Goal: Complete application form: Complete application form

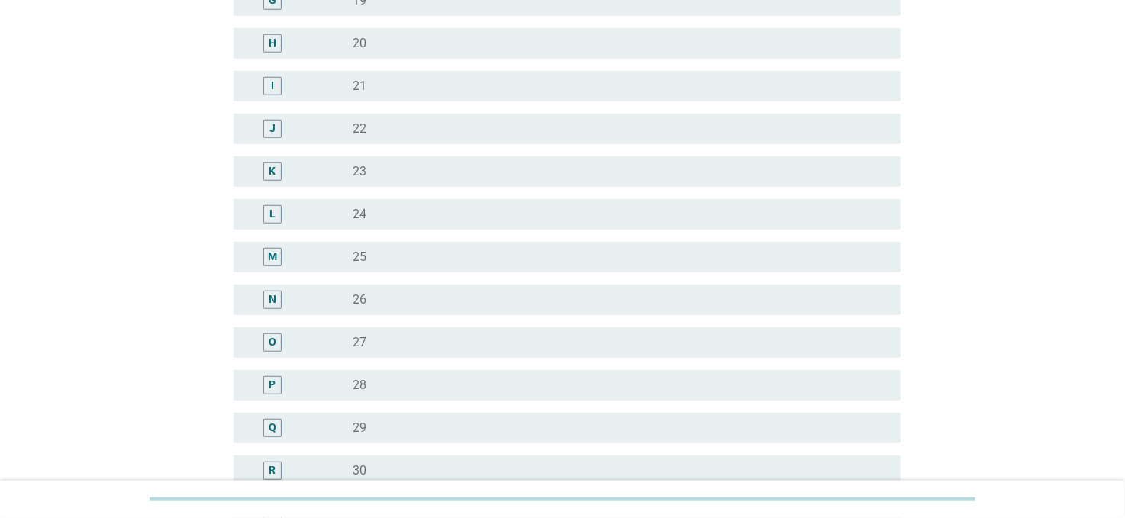
scroll to position [687, 0]
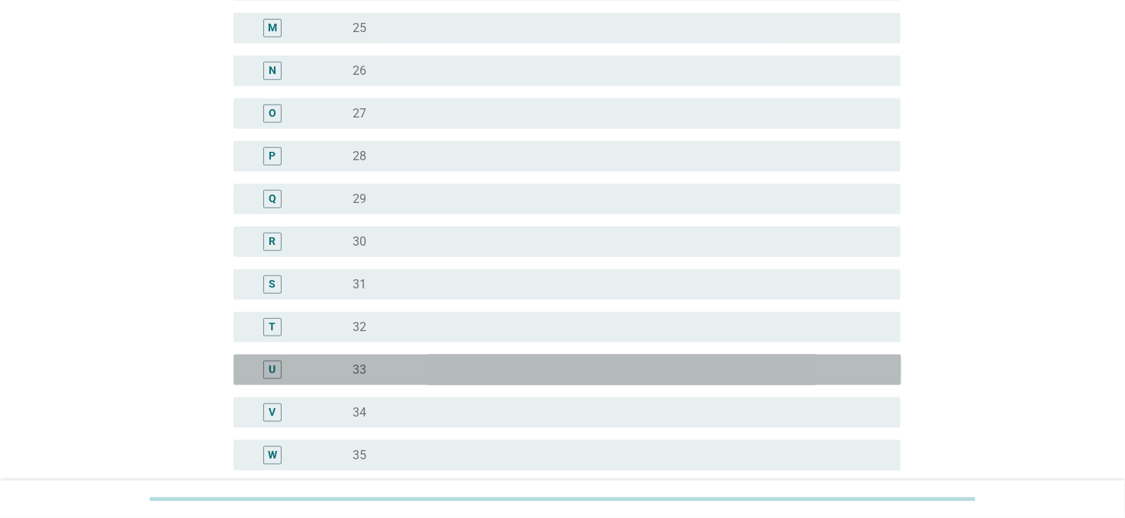
click at [398, 370] on div "radio_button_unchecked 33" at bounding box center [614, 369] width 523 height 15
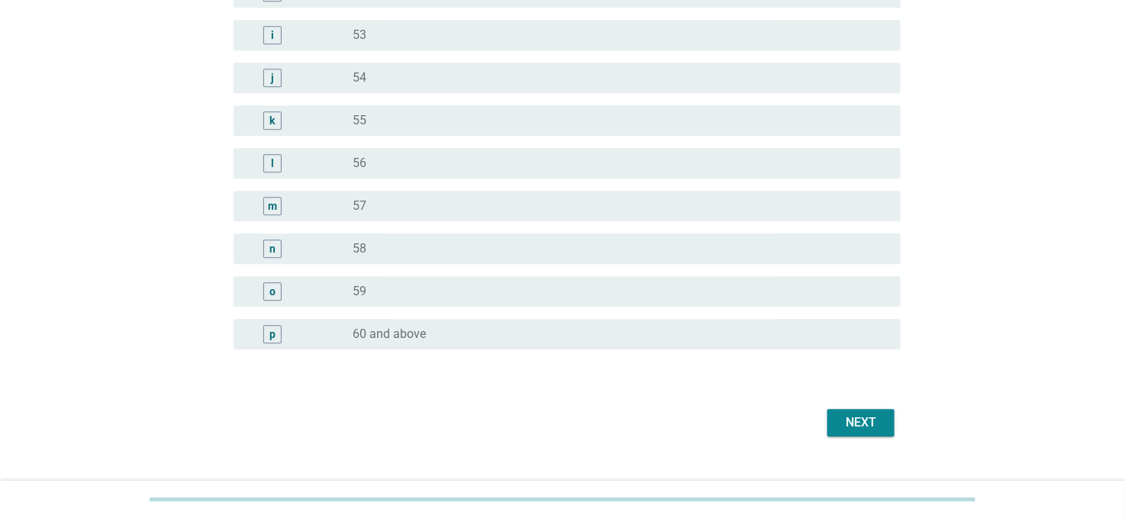
scroll to position [1902, 0]
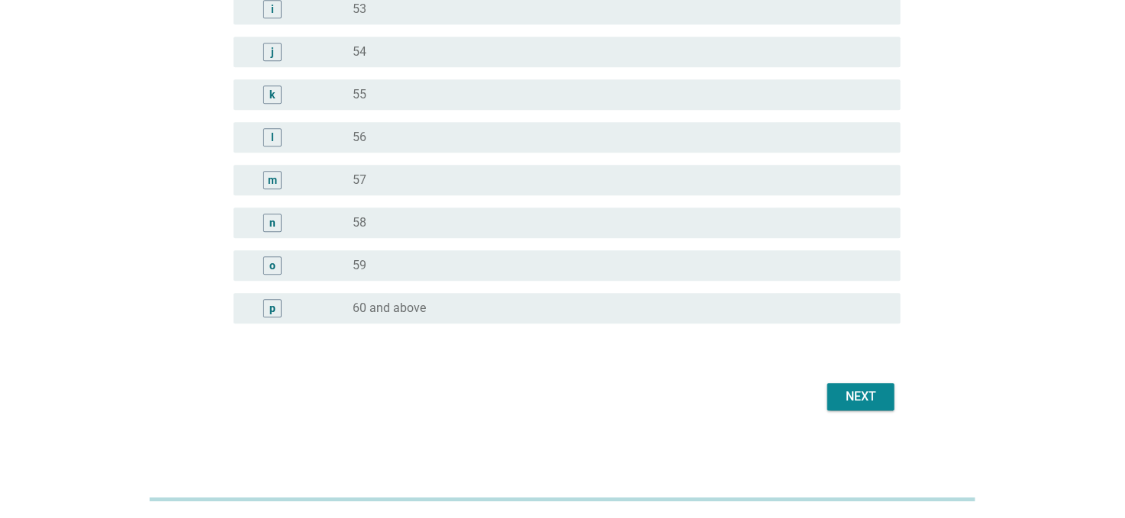
click at [863, 394] on div "Next" at bounding box center [860, 397] width 43 height 18
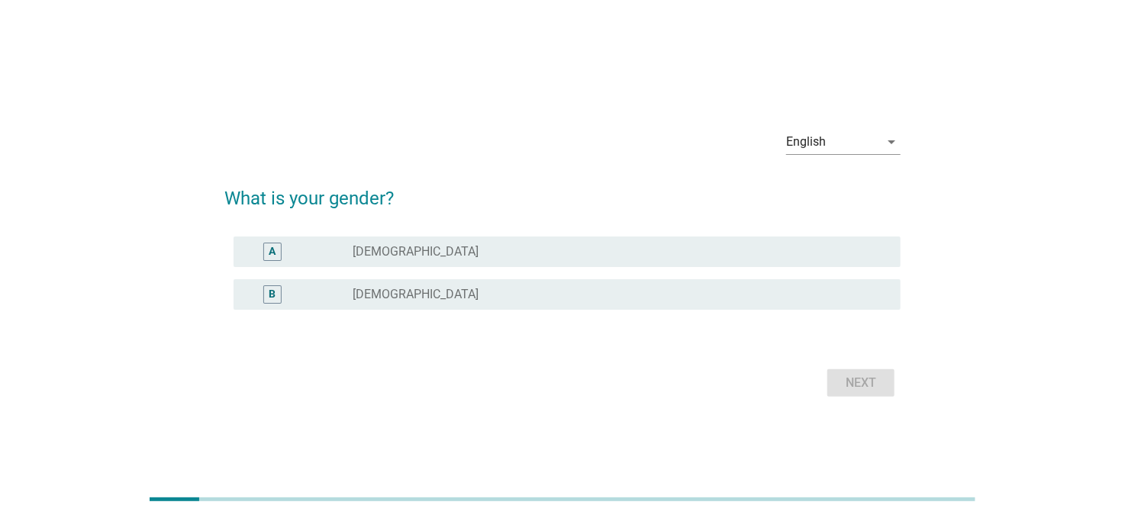
click at [387, 301] on label "[DEMOGRAPHIC_DATA]" at bounding box center [416, 294] width 126 height 15
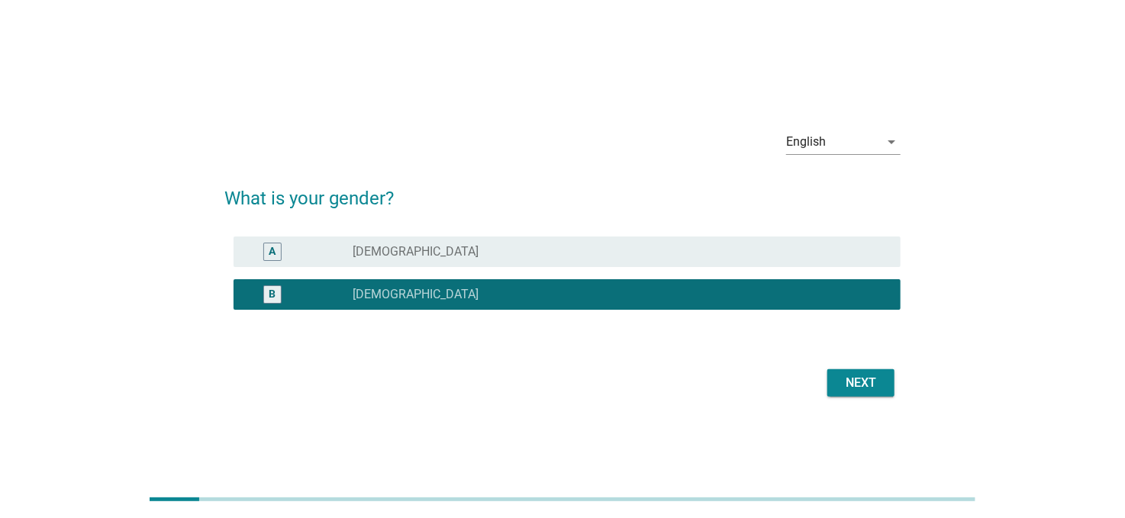
click at [863, 382] on div "Next" at bounding box center [860, 383] width 43 height 18
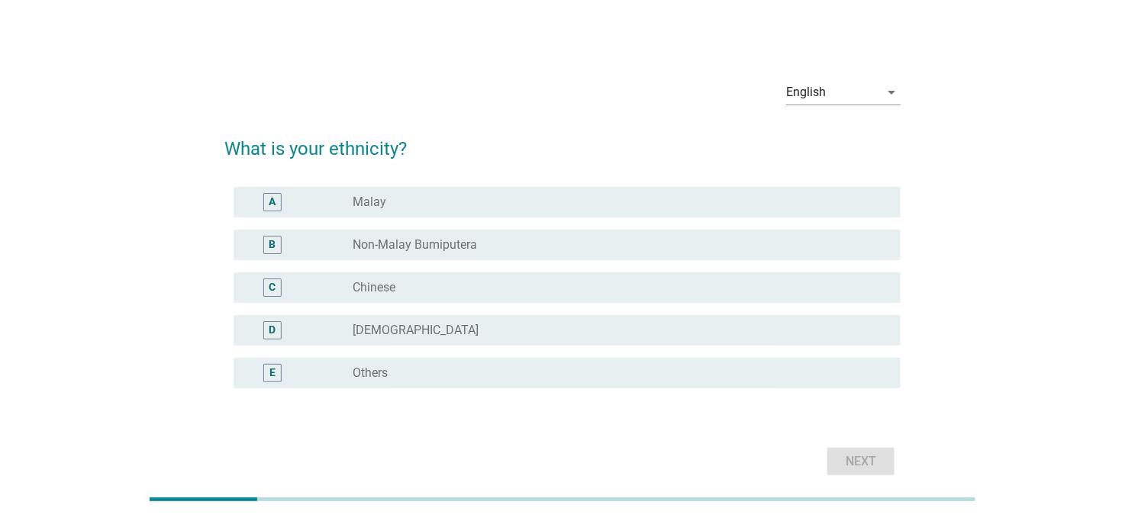
click at [376, 298] on div "C radio_button_unchecked Chinese" at bounding box center [568, 287] width 668 height 31
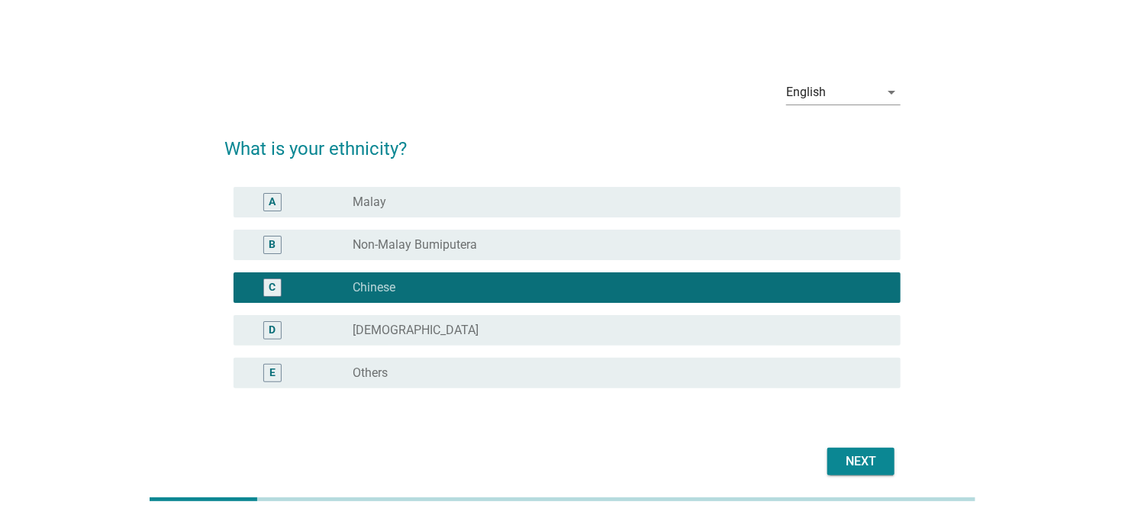
click at [868, 466] on div "Next" at bounding box center [860, 462] width 43 height 18
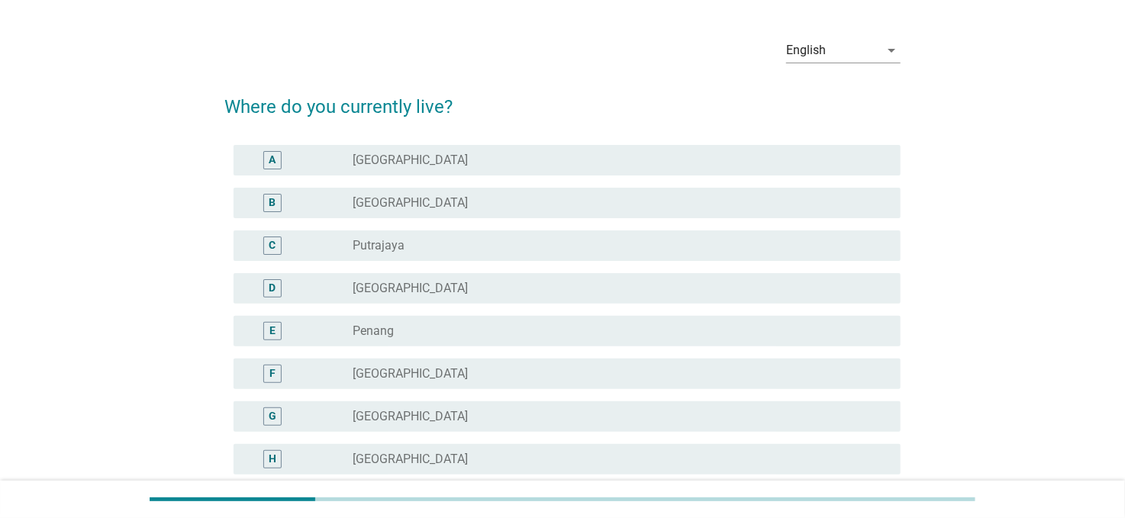
scroll to position [153, 0]
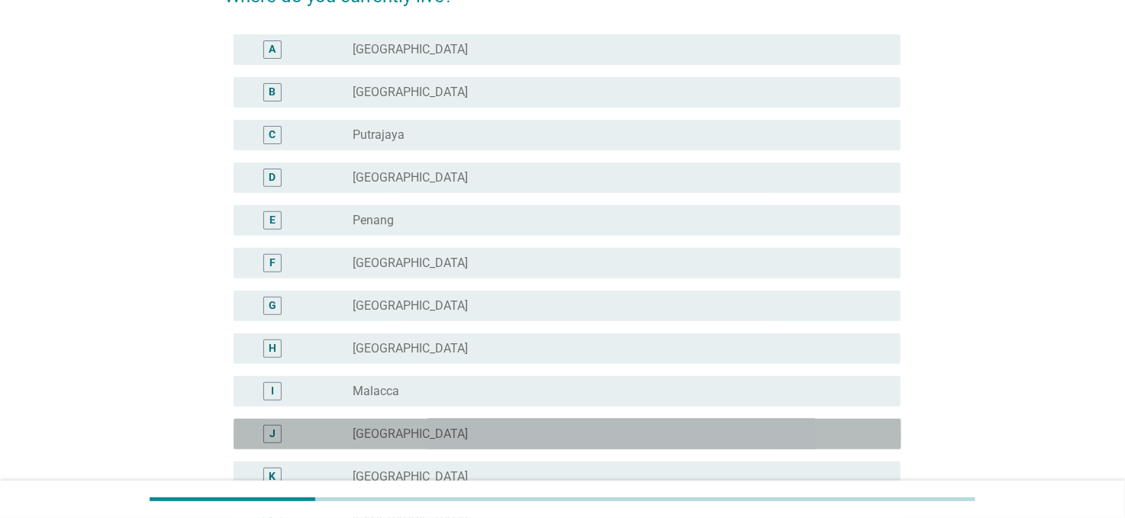
click at [378, 428] on label "[GEOGRAPHIC_DATA]" at bounding box center [410, 434] width 115 height 15
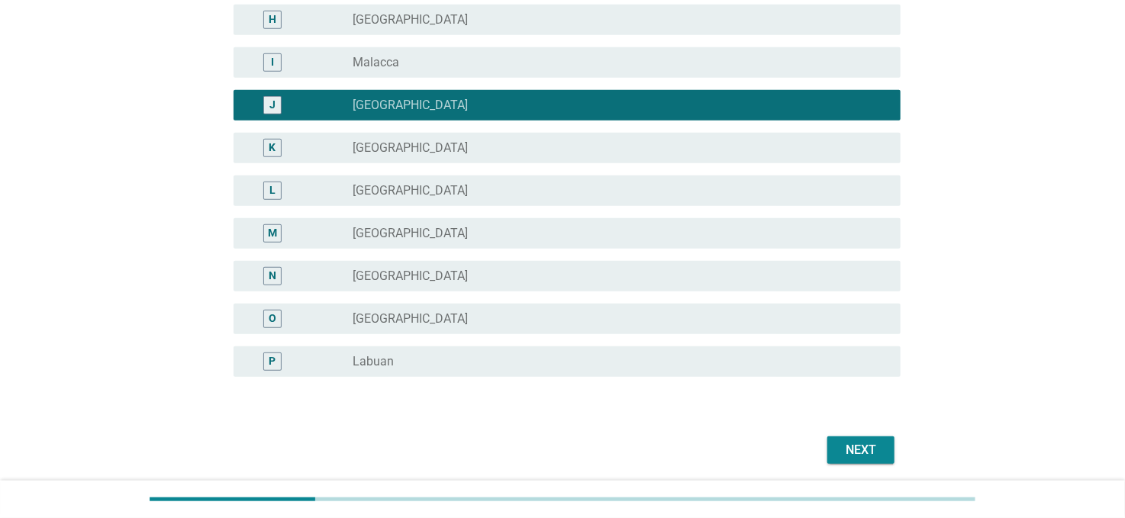
scroll to position [536, 0]
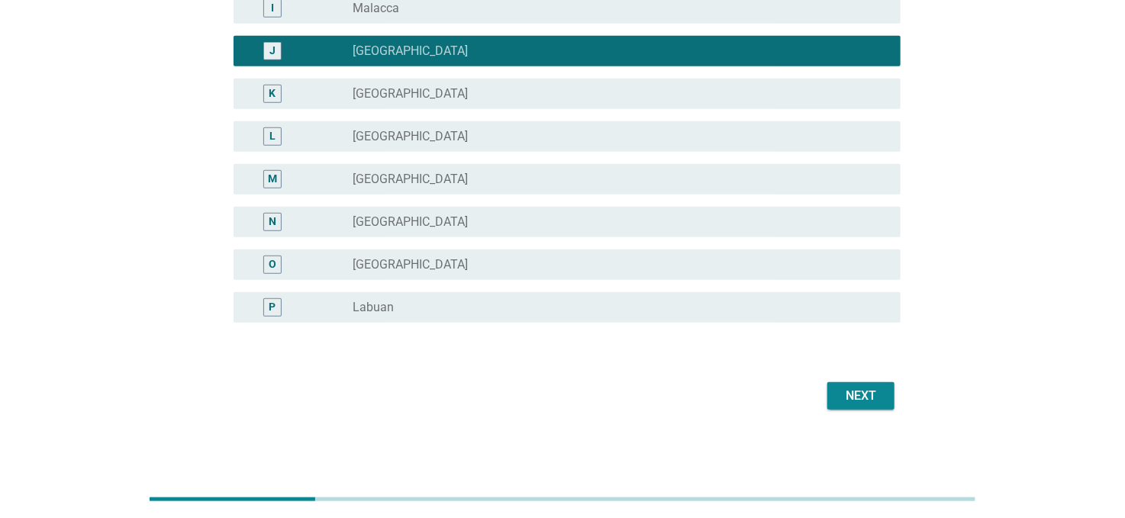
click at [864, 392] on div "Next" at bounding box center [860, 396] width 43 height 18
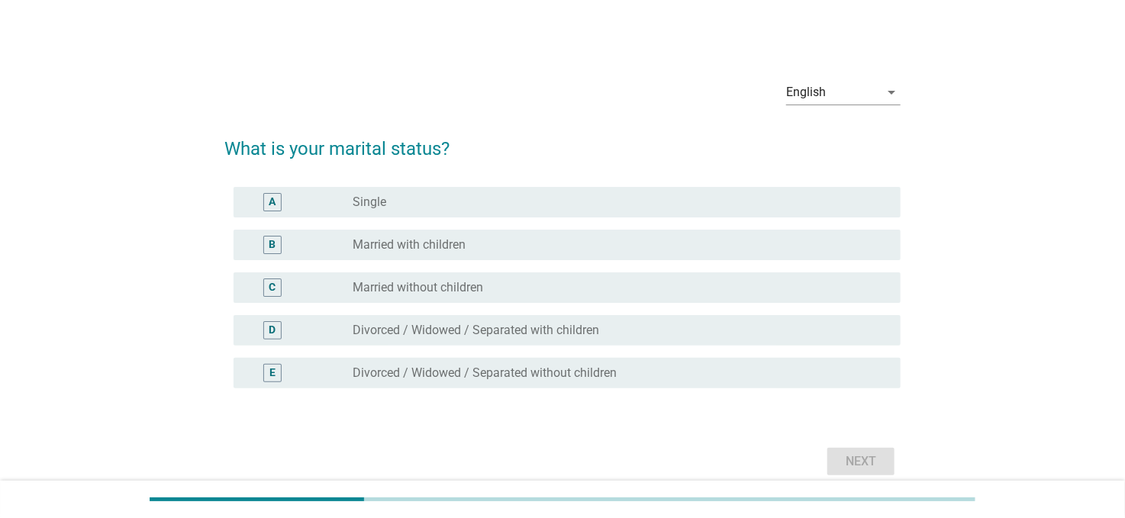
click at [393, 248] on label "Married with children" at bounding box center [409, 244] width 113 height 15
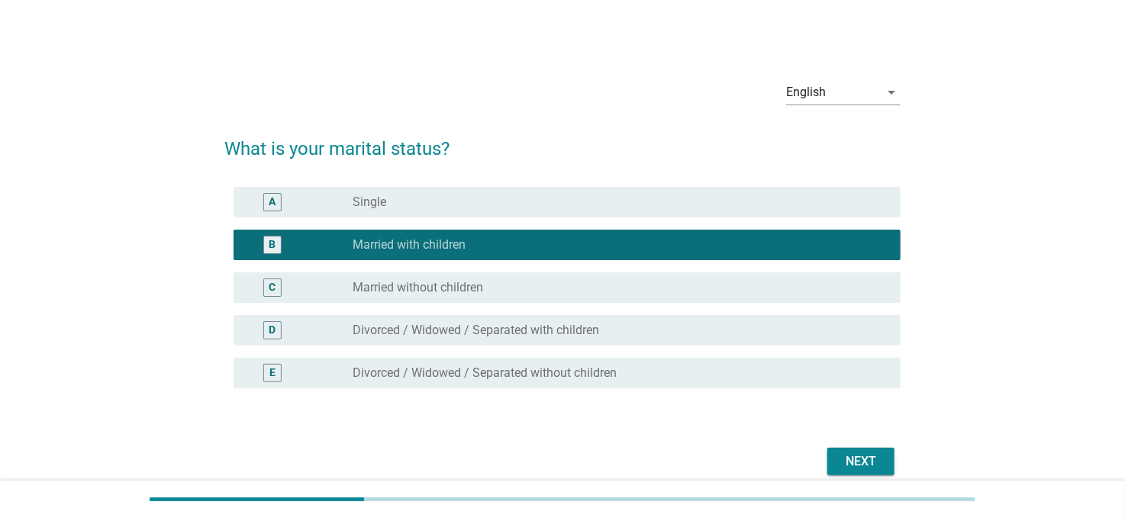
click at [866, 468] on div "Next" at bounding box center [860, 462] width 43 height 18
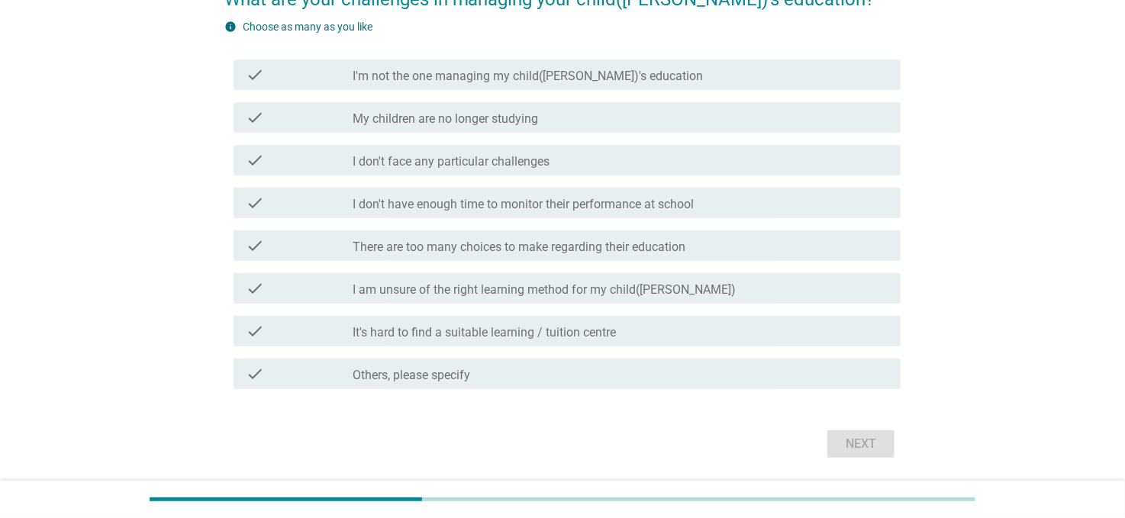
scroll to position [153, 0]
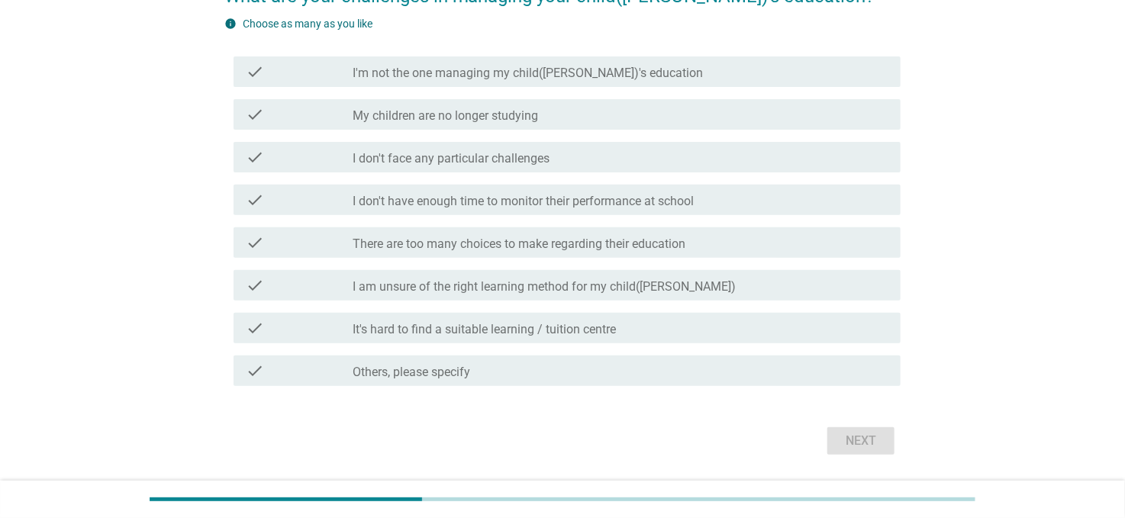
click at [454, 333] on label "It's hard to find a suitable learning / tuition centre" at bounding box center [484, 329] width 263 height 15
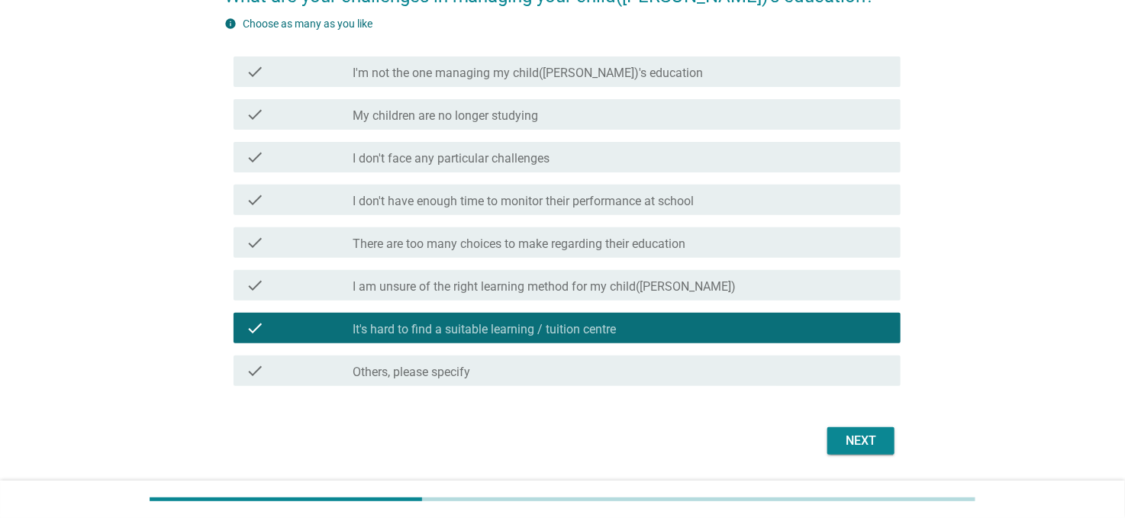
click at [462, 242] on label "There are too many choices to make regarding their education" at bounding box center [519, 244] width 333 height 15
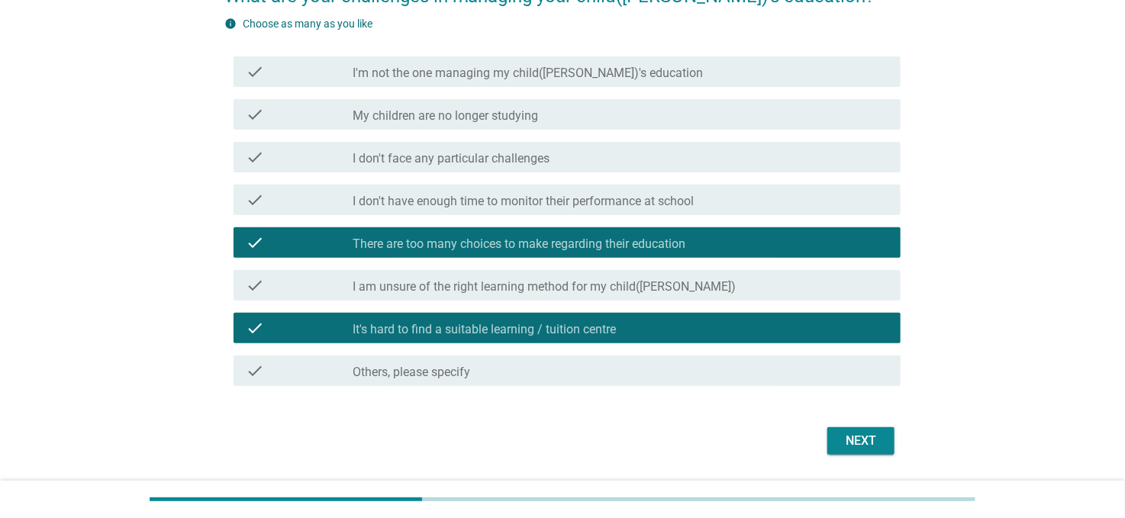
click at [852, 442] on div "Next" at bounding box center [860, 441] width 43 height 18
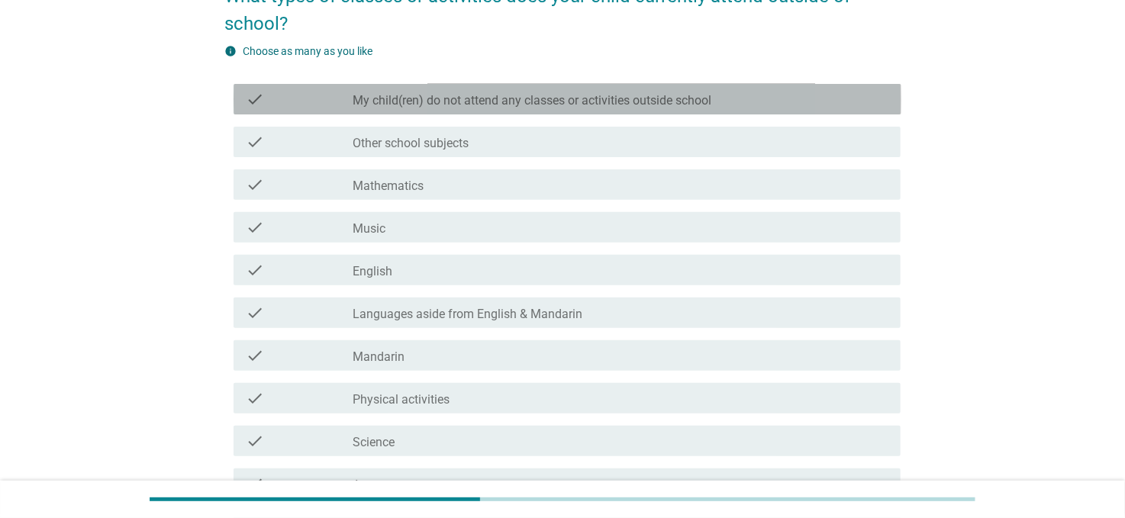
click at [475, 109] on div "check check_box_outline_blank My child(ren) do not attend any classes or activi…" at bounding box center [568, 99] width 668 height 31
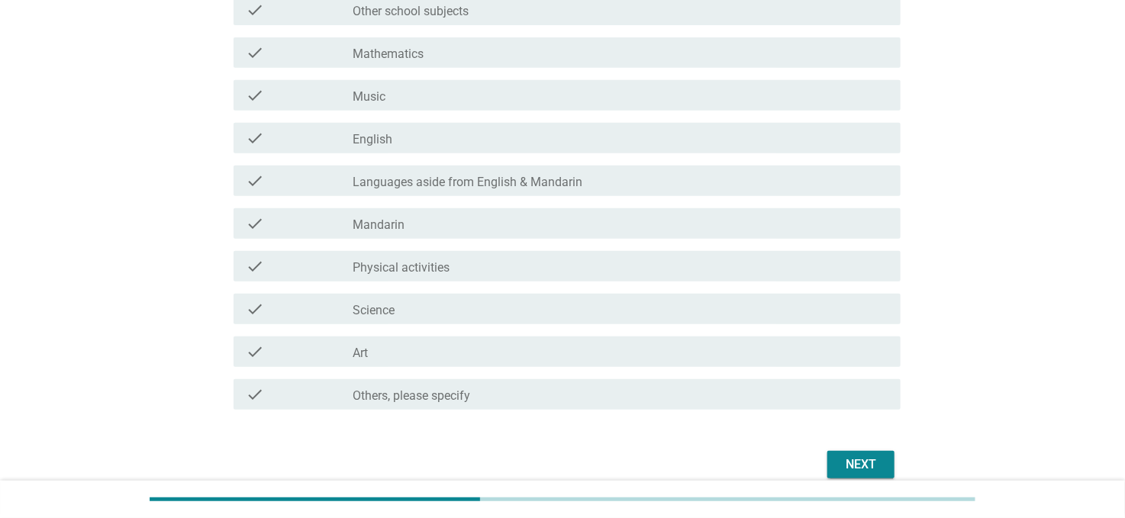
scroll to position [353, 0]
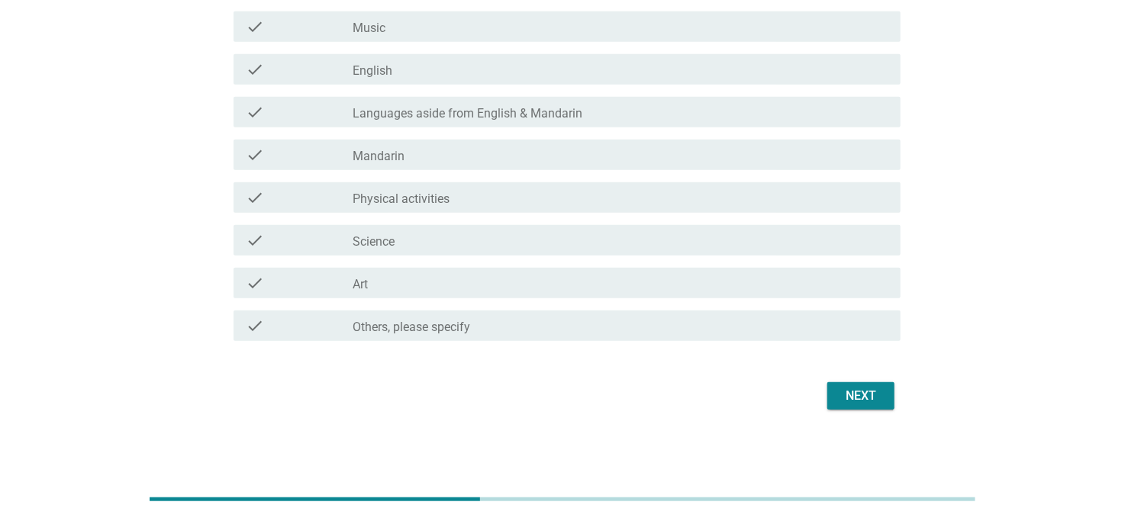
click at [845, 400] on div "Next" at bounding box center [860, 396] width 43 height 18
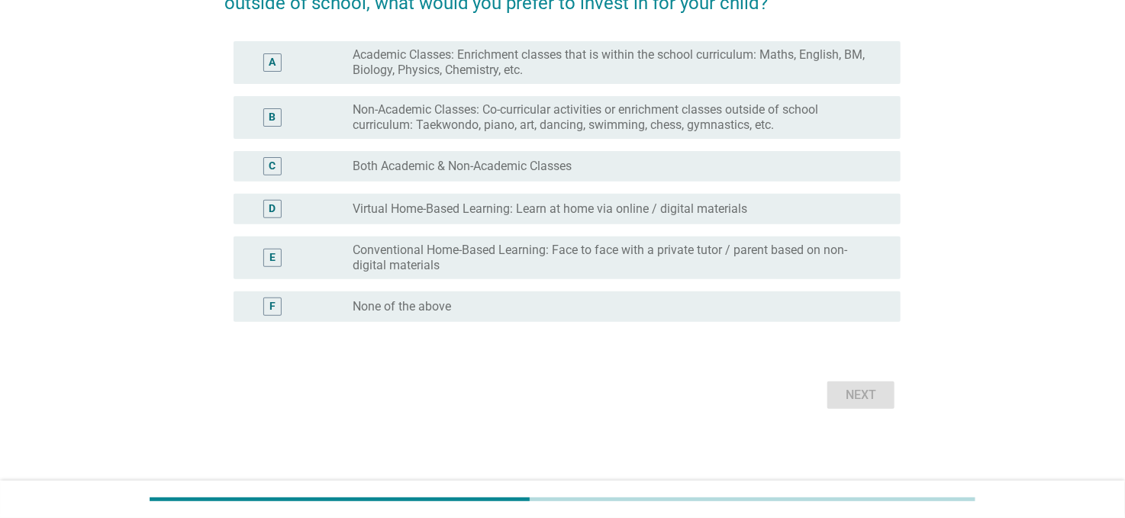
scroll to position [0, 0]
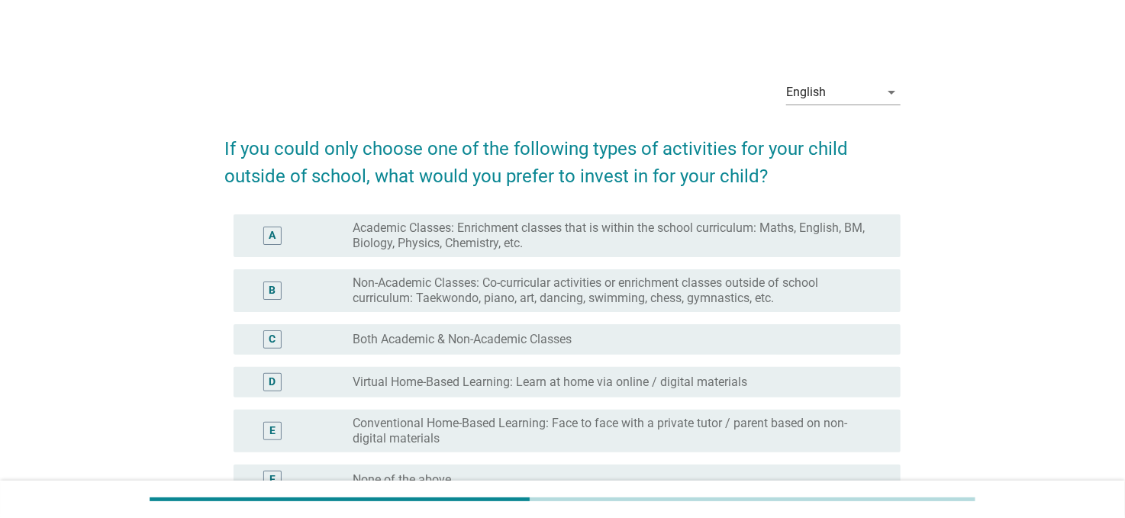
click at [468, 240] on label "Academic Classes: Enrichment classes that is within the school curriculum: Math…" at bounding box center [614, 236] width 523 height 31
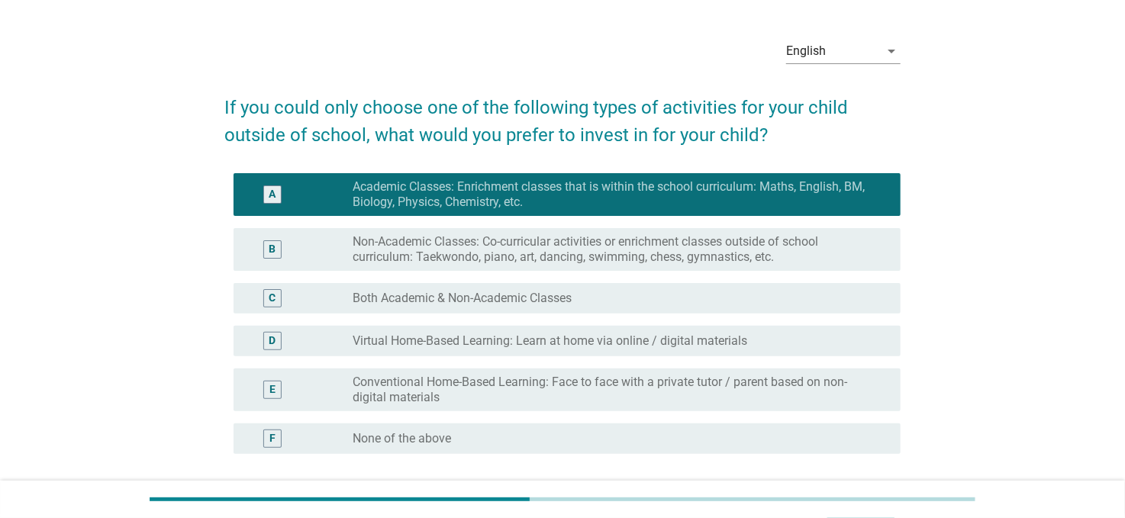
scroll to position [76, 0]
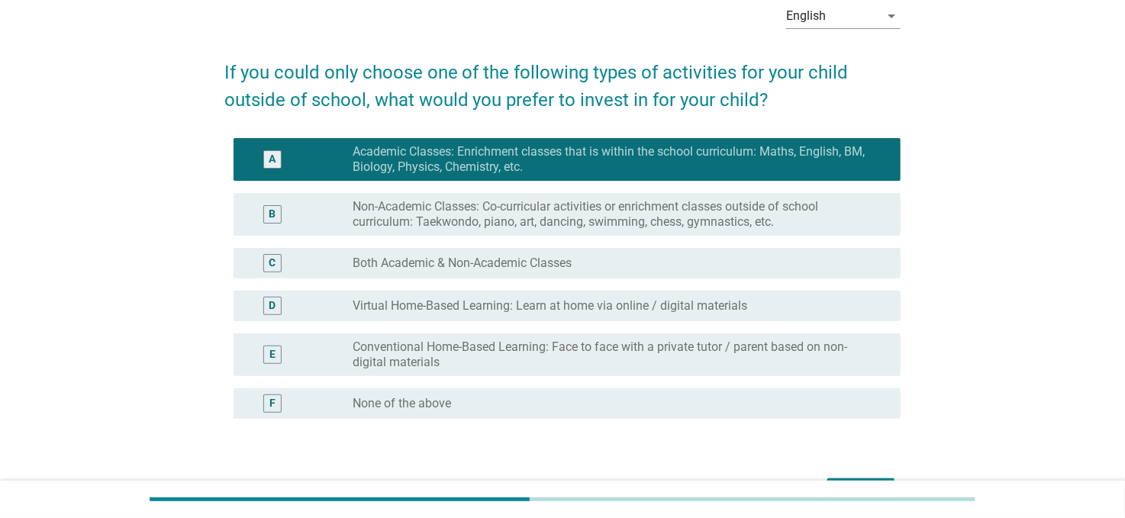
click at [414, 214] on label "Non-Academic Classes: Co-curricular activities or enrichment classes outside of…" at bounding box center [614, 214] width 523 height 31
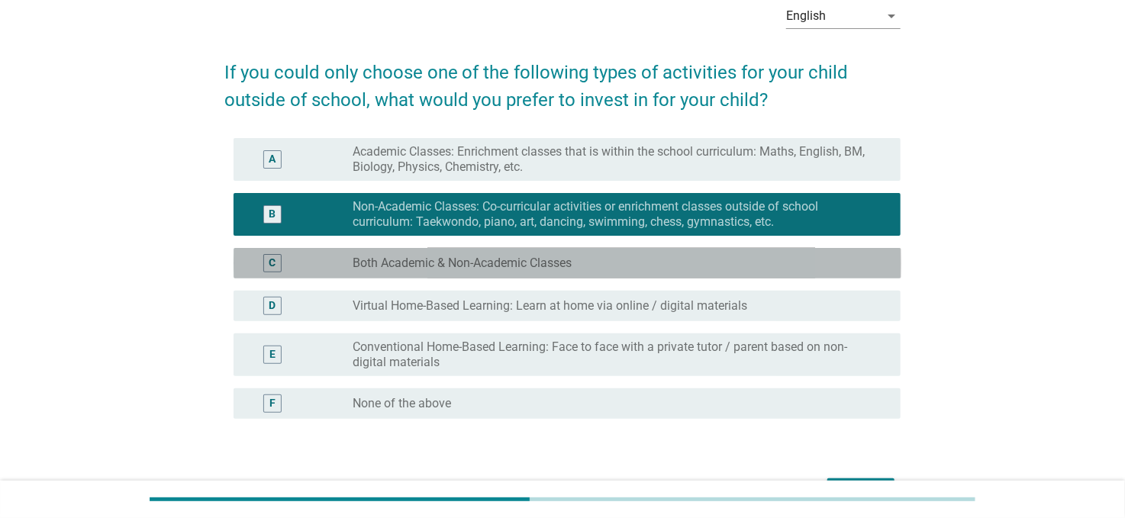
click at [382, 275] on div "C radio_button_unchecked Both Academic & Non-Academic Classes" at bounding box center [568, 263] width 668 height 31
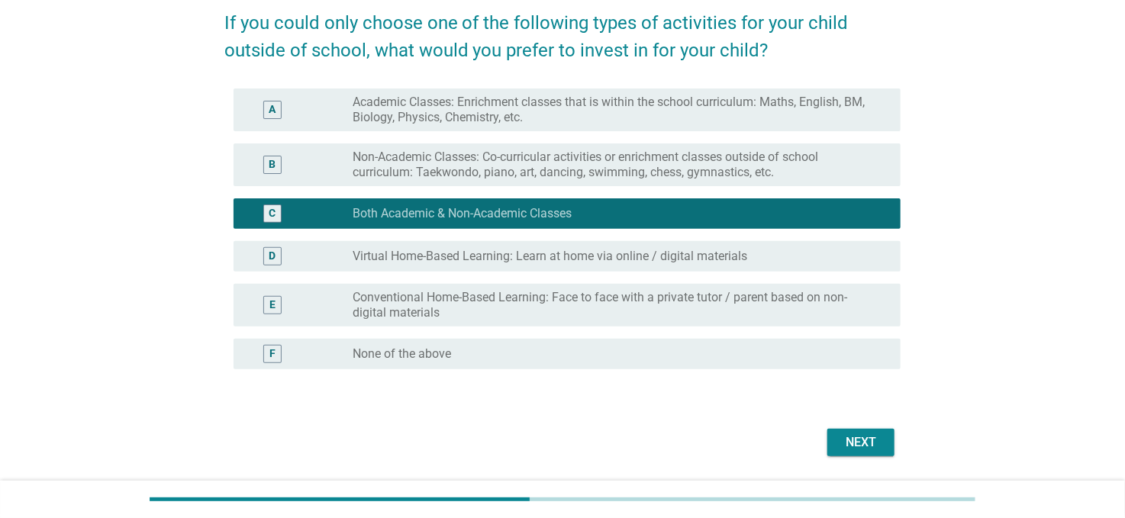
scroll to position [172, 0]
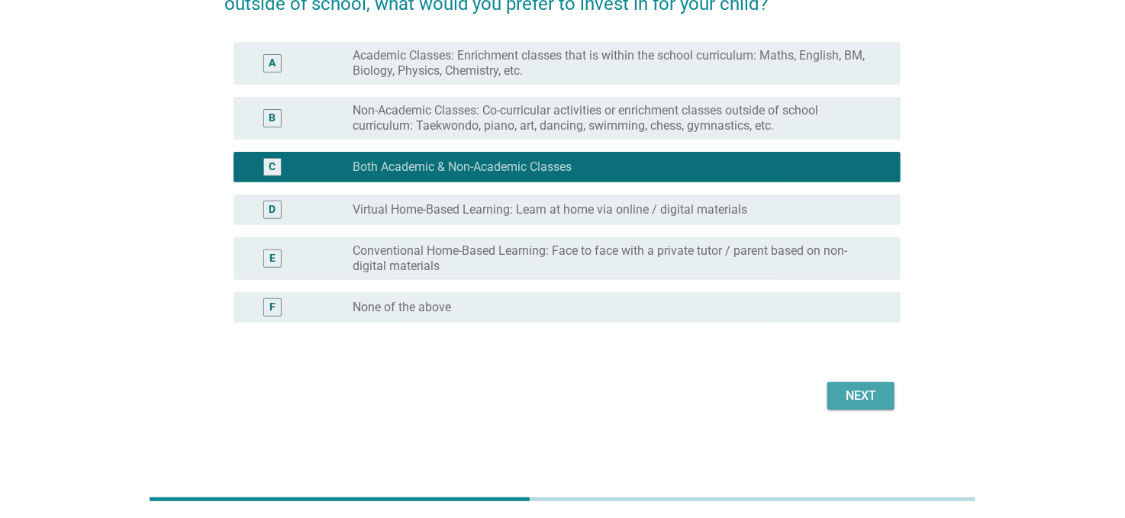
click at [878, 395] on div "Next" at bounding box center [860, 396] width 43 height 18
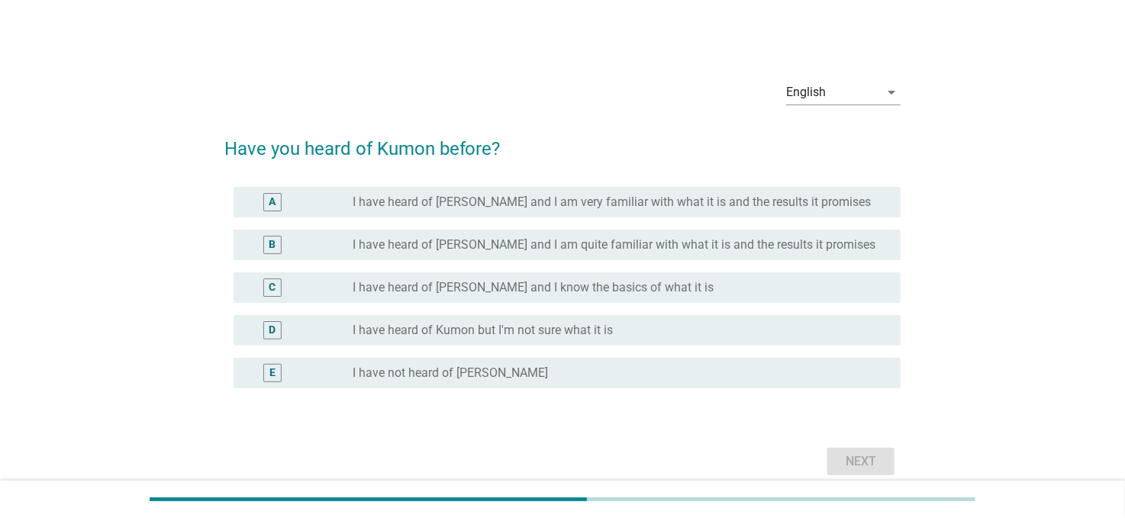
click at [507, 207] on label "I have heard of [PERSON_NAME] and I am very familiar with what it is and the re…" at bounding box center [612, 202] width 518 height 15
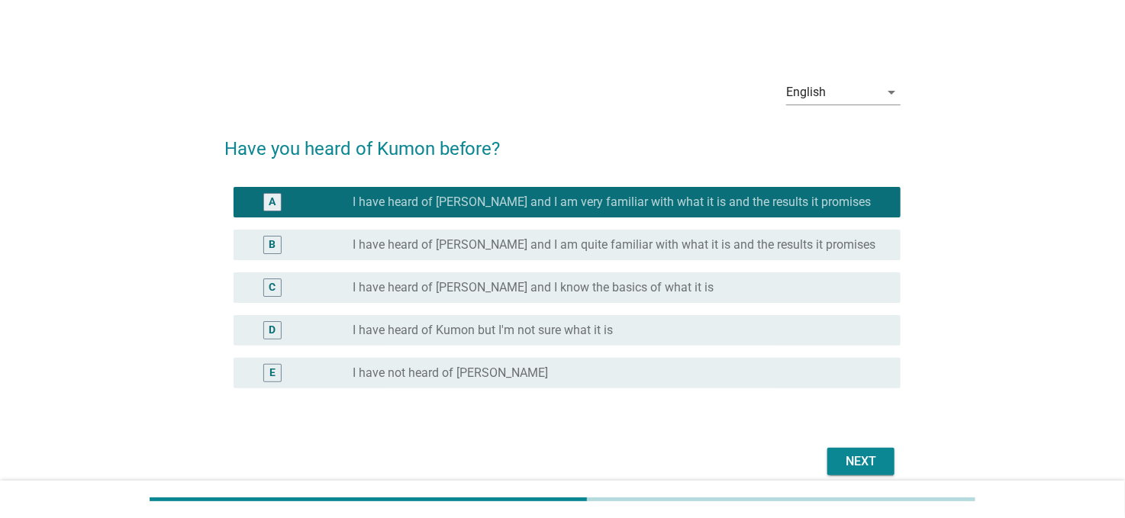
click at [545, 241] on label "I have heard of [PERSON_NAME] and I am quite familiar with what it is and the r…" at bounding box center [614, 244] width 523 height 15
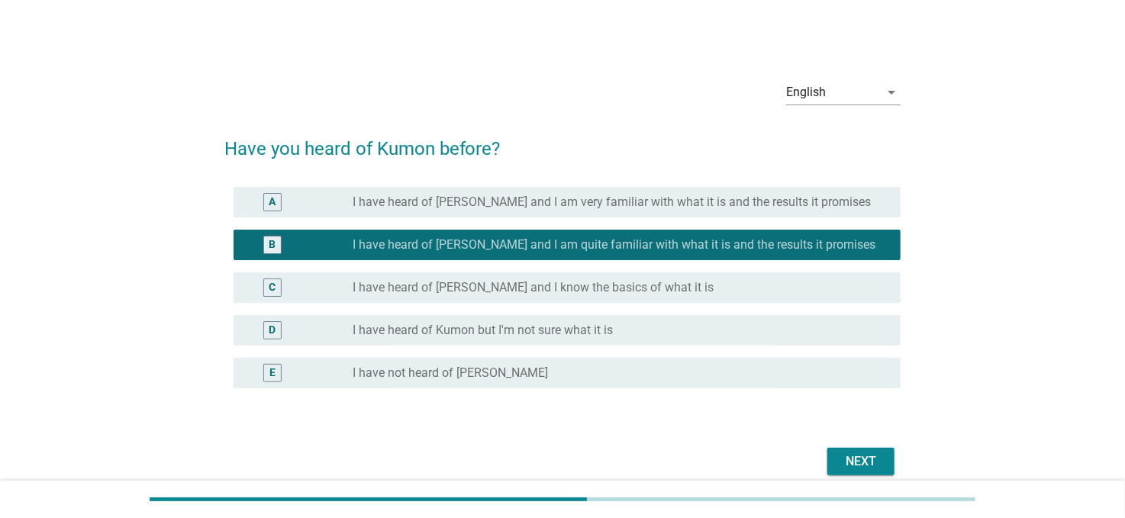
click at [528, 289] on label "I have heard of [PERSON_NAME] and I know the basics of what it is" at bounding box center [533, 287] width 361 height 15
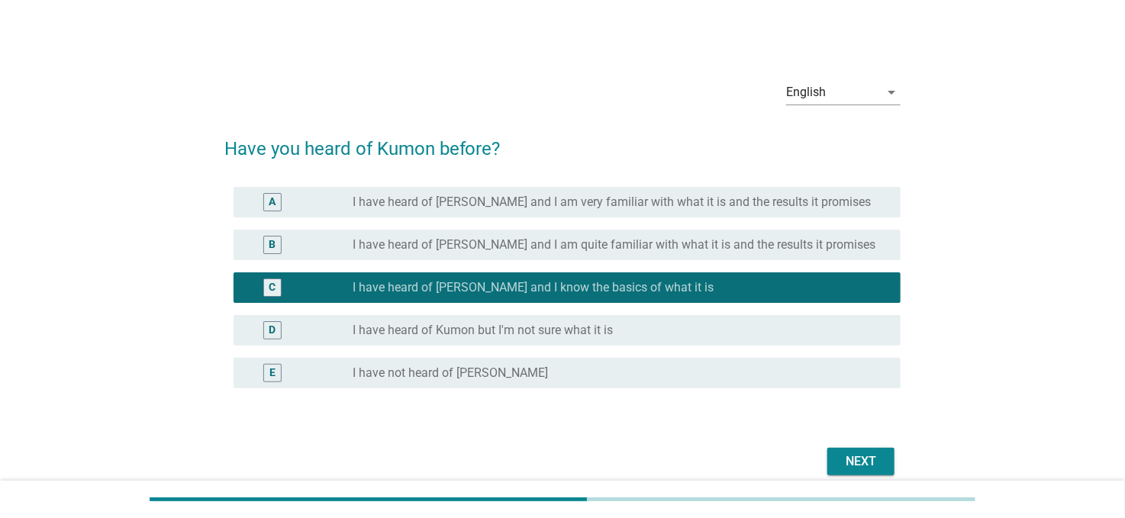
click at [527, 234] on div "B radio_button_unchecked I have heard of [PERSON_NAME] and I am quite familiar …" at bounding box center [568, 245] width 668 height 31
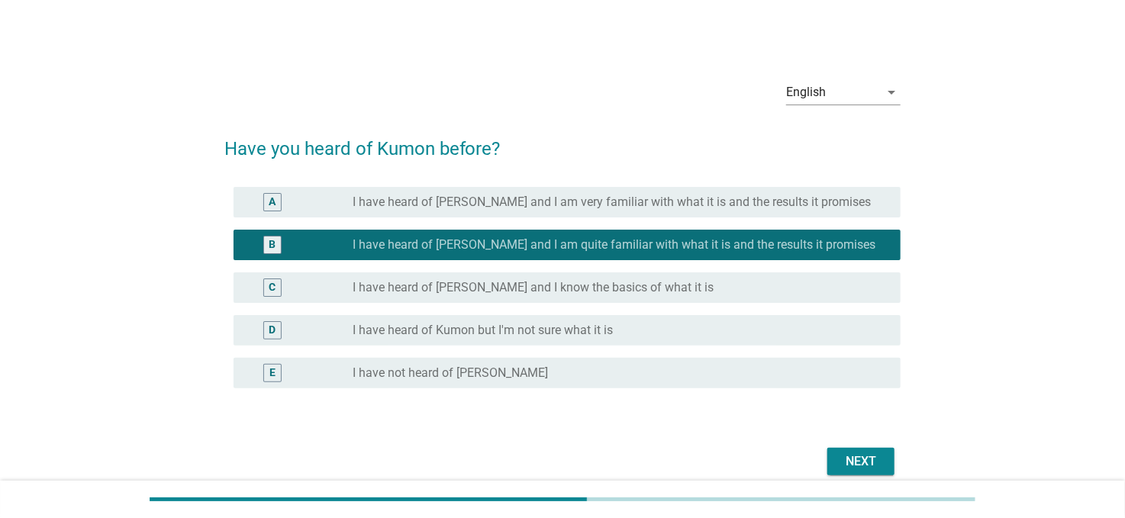
click at [557, 277] on div "C radio_button_unchecked I have heard of [PERSON_NAME] and I know the basics of…" at bounding box center [568, 287] width 668 height 31
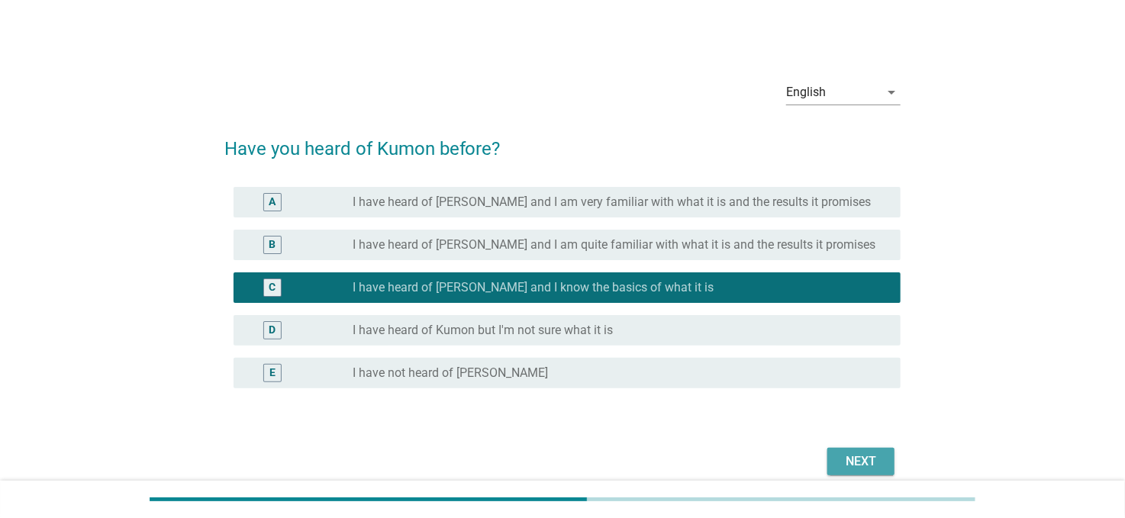
click at [865, 465] on div "Next" at bounding box center [860, 462] width 43 height 18
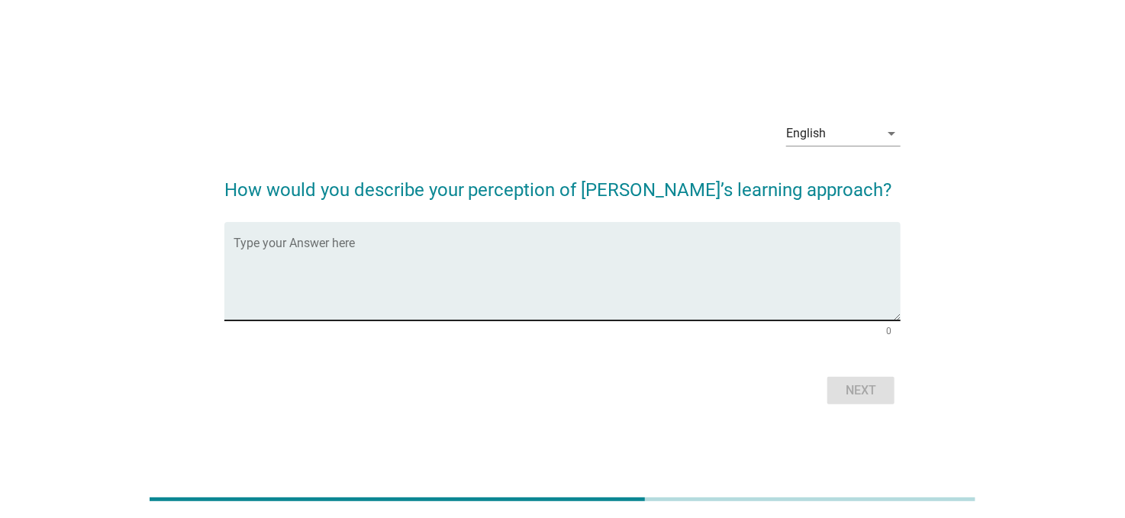
click at [462, 255] on textarea "Type your Answer here" at bounding box center [568, 280] width 668 height 80
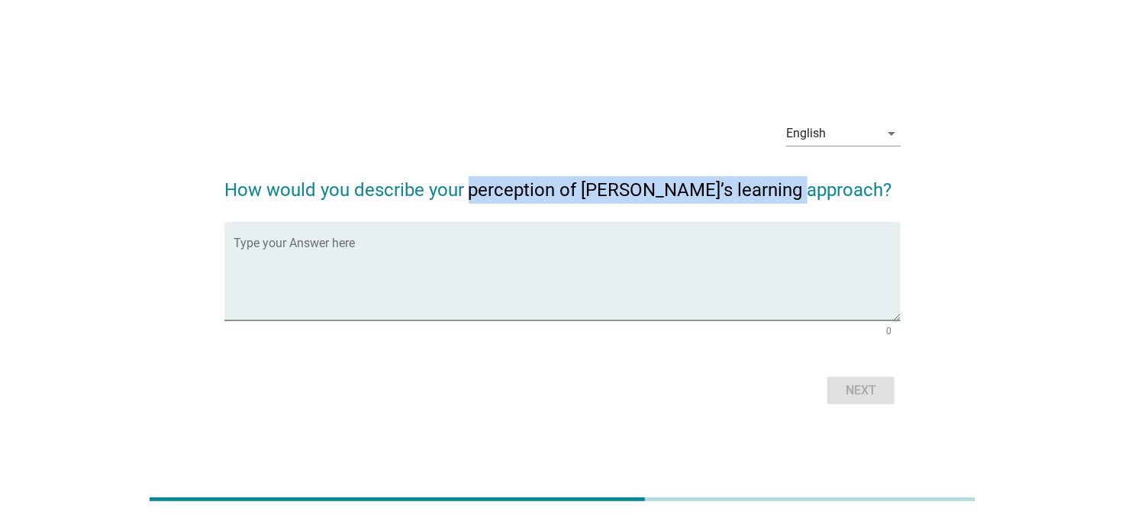
drag, startPoint x: 469, startPoint y: 189, endPoint x: 801, endPoint y: 194, distance: 332.0
click at [801, 194] on h2 "How would you describe your perception of [PERSON_NAME]’s learning approach?" at bounding box center [562, 182] width 677 height 43
copy h2 "perception of [PERSON_NAME]’s learning approach"
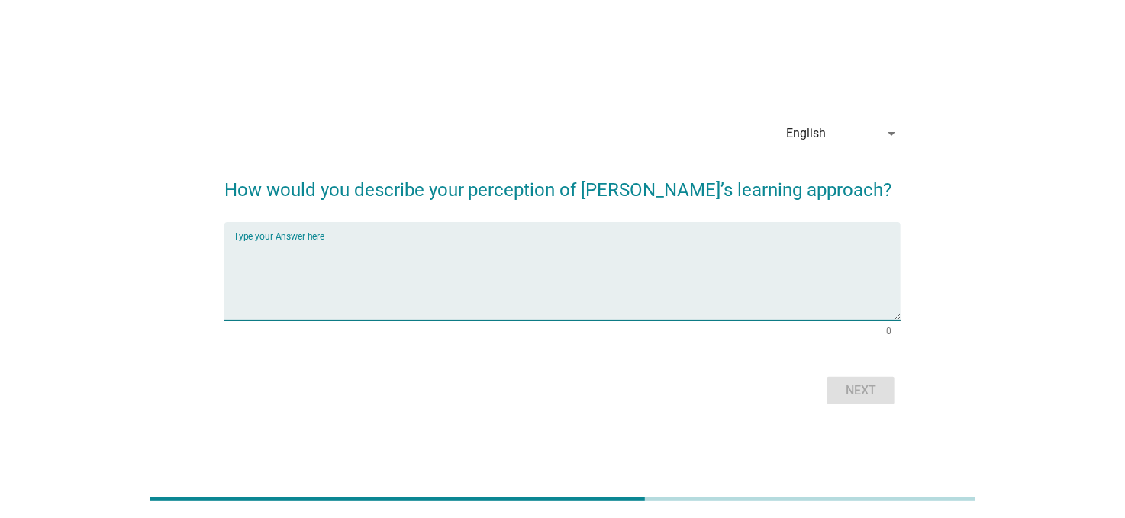
click at [519, 283] on textarea "Type your Answer here" at bounding box center [568, 280] width 668 height 80
paste textarea "perceived both positively for their ability to build discipline and fundamental…"
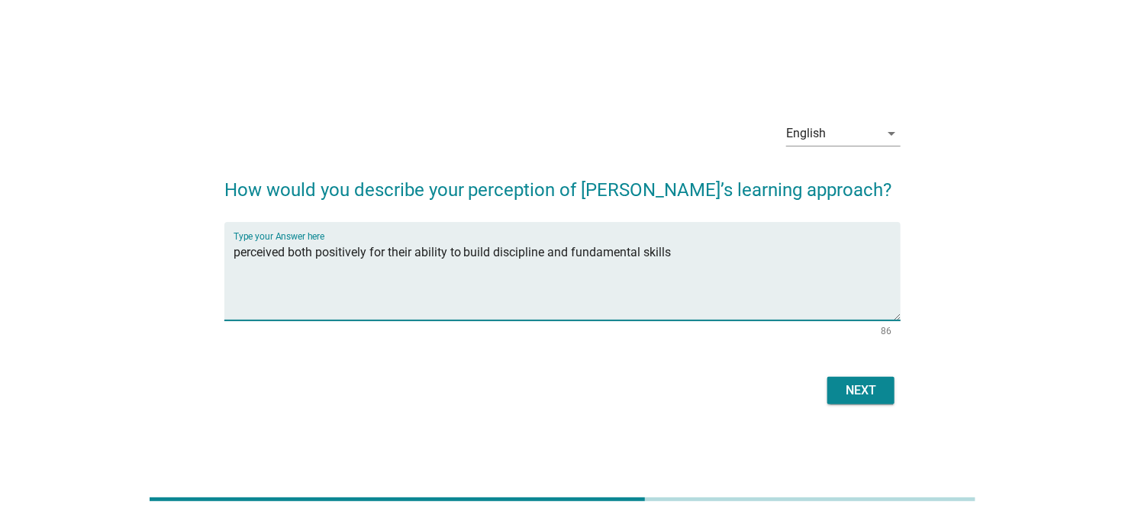
type textarea "perceived both positively for their ability to build discipline and fundamental…"
click at [881, 394] on div "Next" at bounding box center [860, 391] width 43 height 18
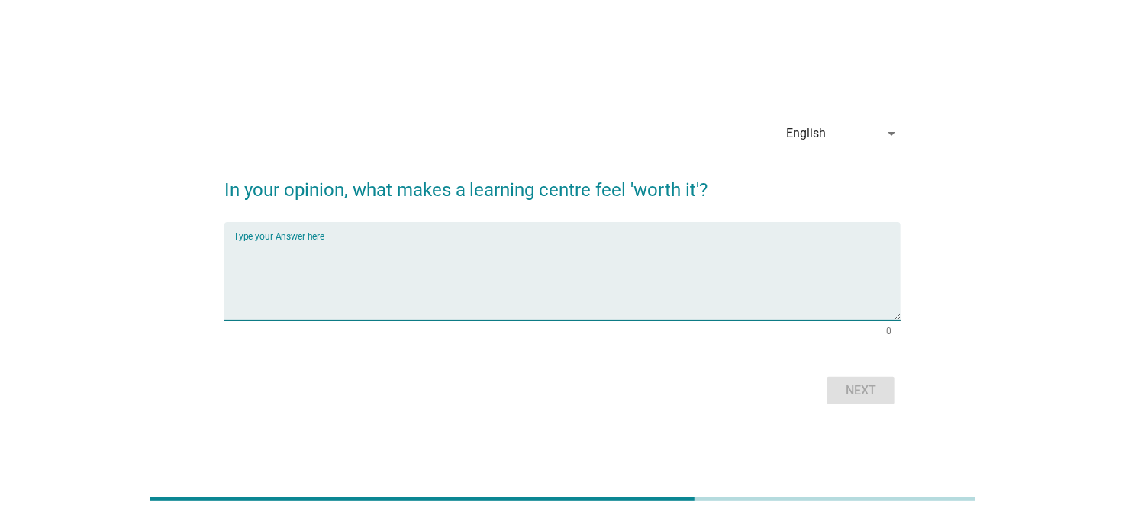
click at [372, 262] on textarea "Type your Answer here" at bounding box center [568, 280] width 668 height 80
type textarea "quality of learning"
click at [839, 400] on button "Next" at bounding box center [860, 390] width 67 height 27
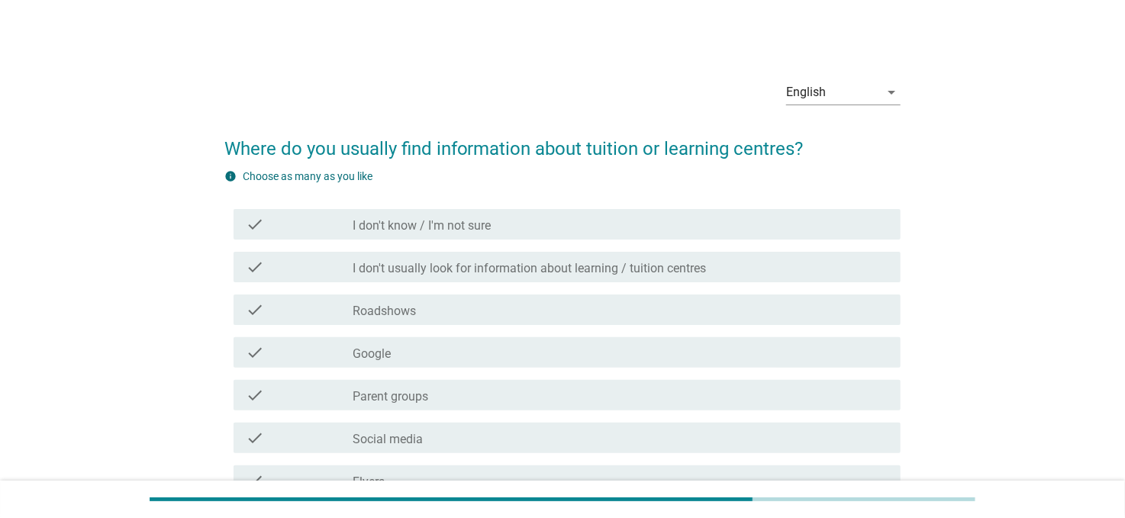
scroll to position [76, 0]
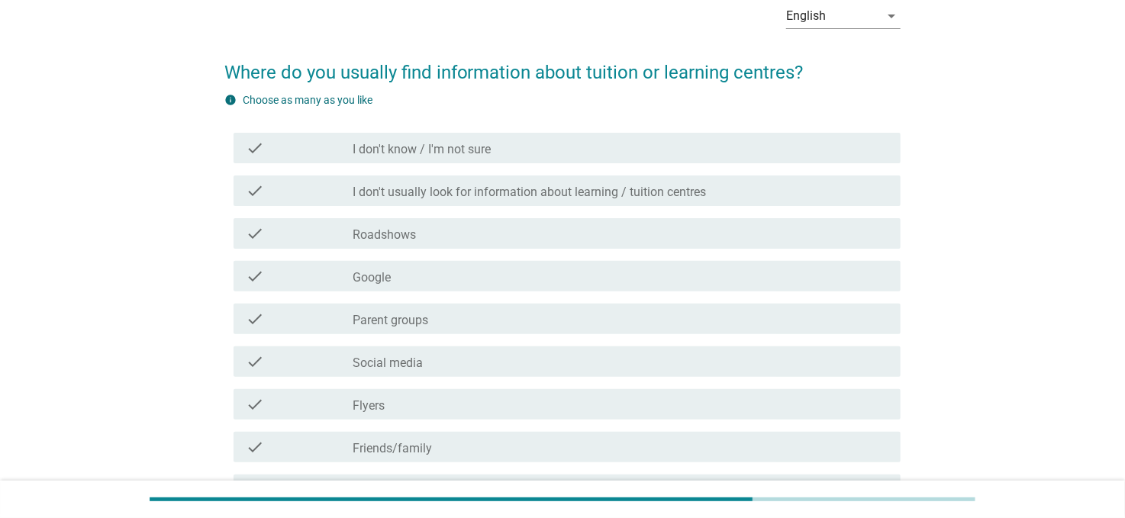
click at [465, 194] on label "I don't usually look for information about learning / tuition centres" at bounding box center [529, 192] width 353 height 15
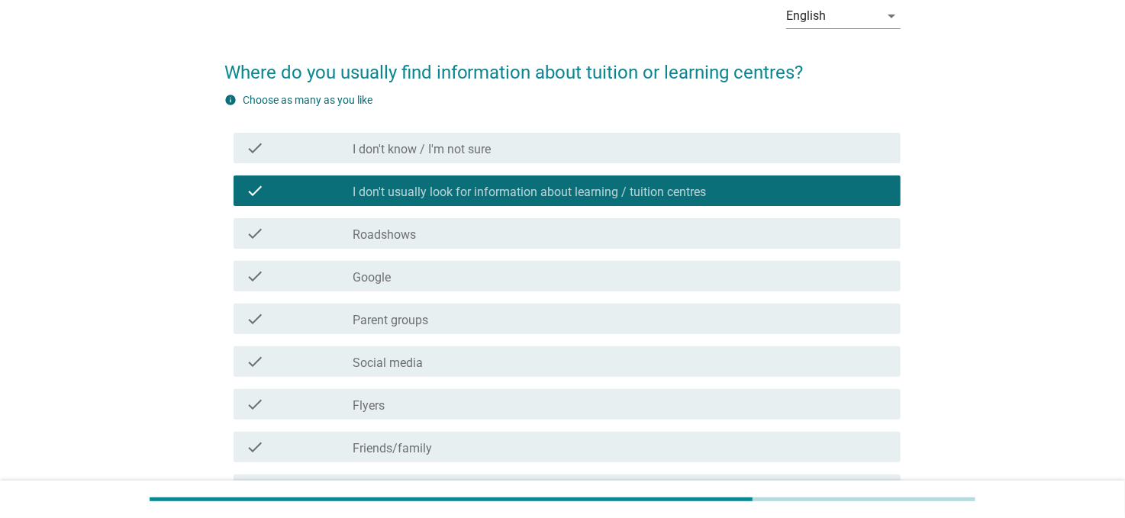
click at [407, 270] on div "check_box_outline_blank Google" at bounding box center [621, 276] width 536 height 18
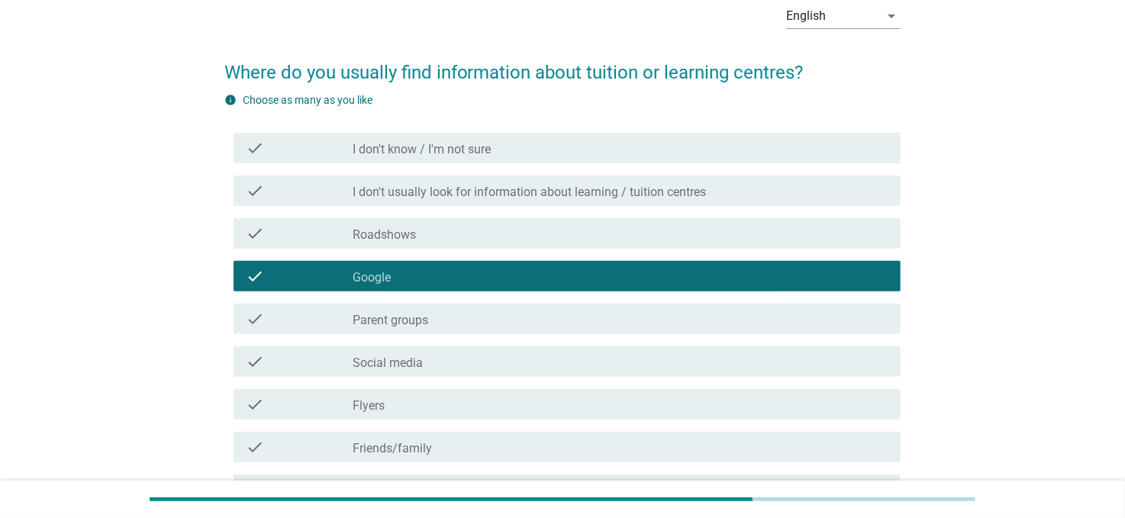
click at [379, 359] on label "Social media" at bounding box center [388, 363] width 70 height 15
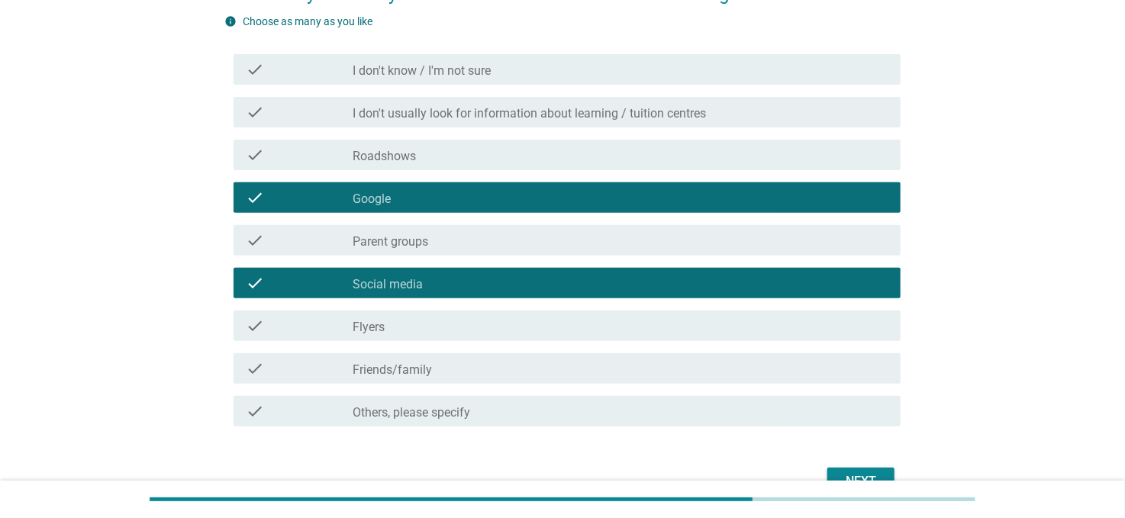
scroll to position [240, 0]
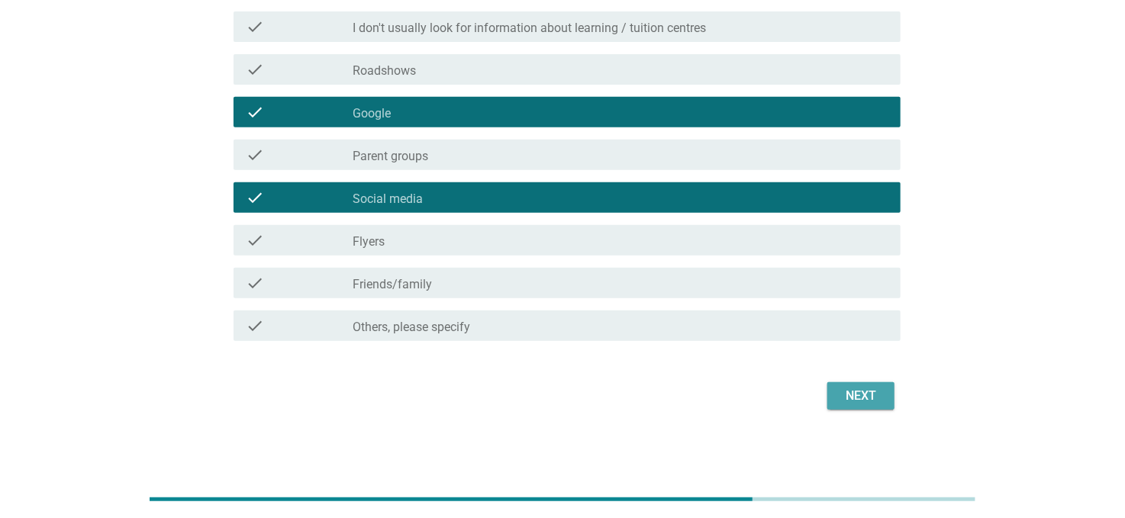
click at [855, 399] on div "Next" at bounding box center [860, 396] width 43 height 18
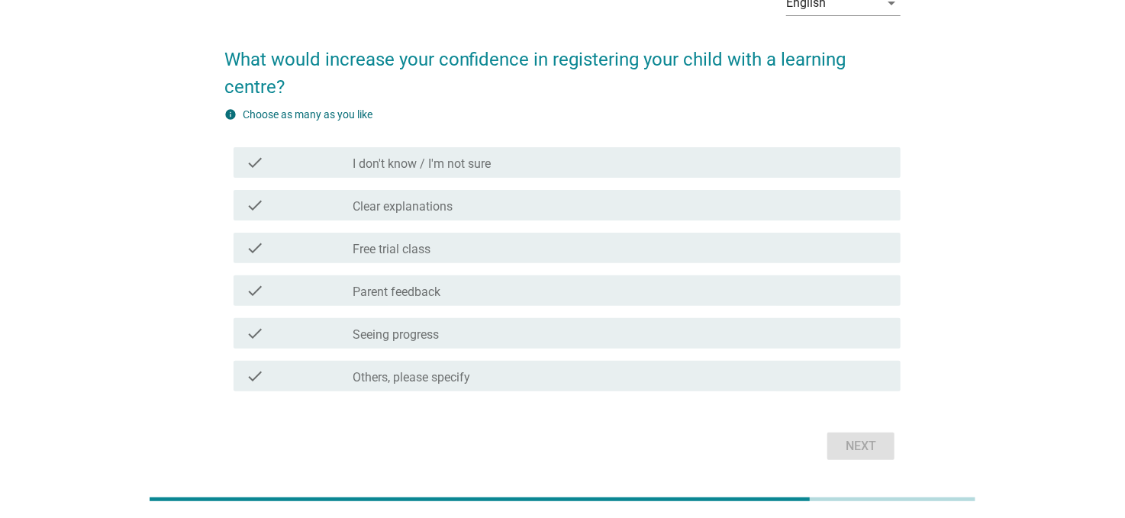
scroll to position [63, 0]
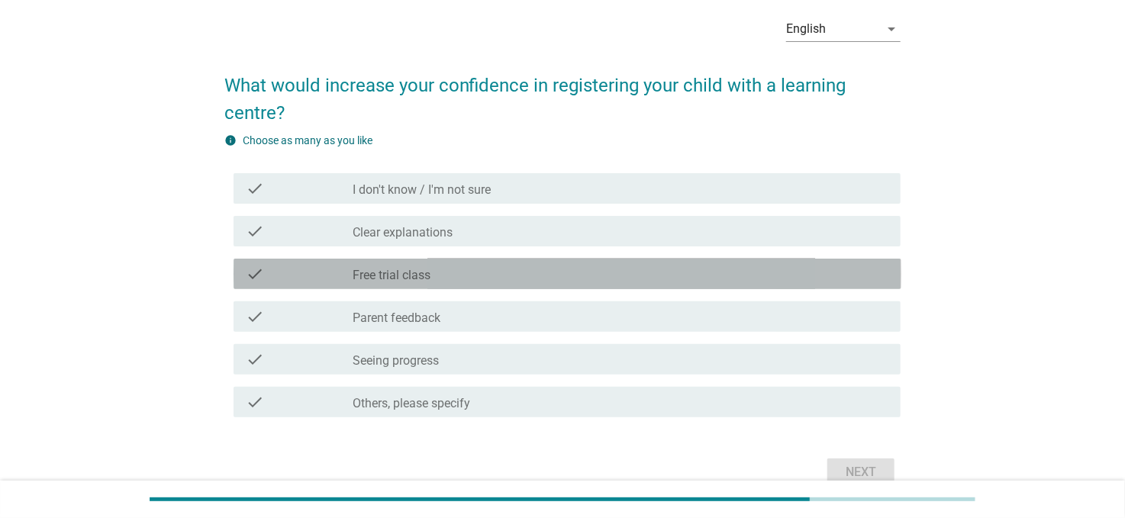
click at [411, 270] on label "Free trial class" at bounding box center [392, 275] width 78 height 15
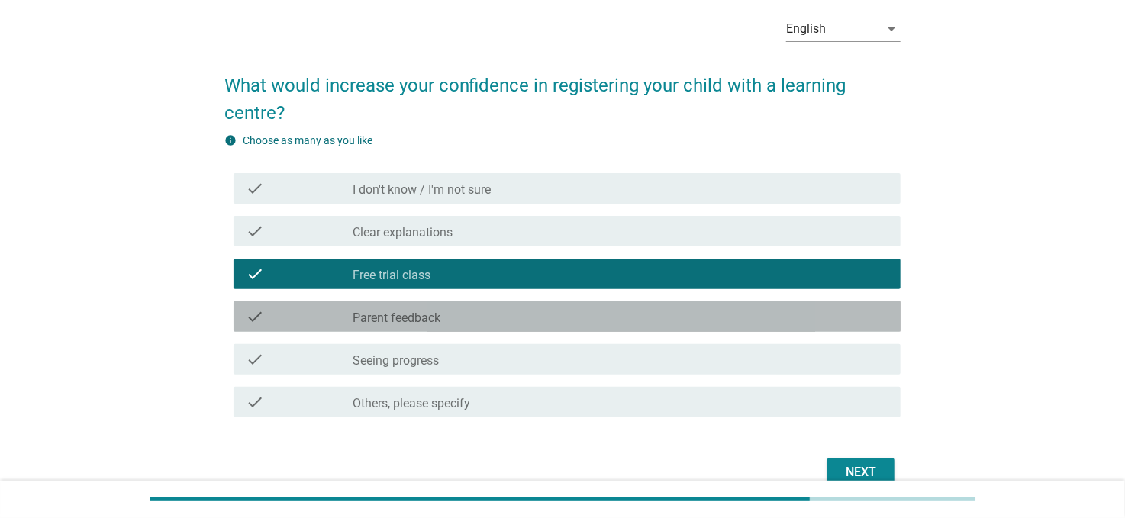
click at [412, 311] on label "Parent feedback" at bounding box center [397, 318] width 88 height 15
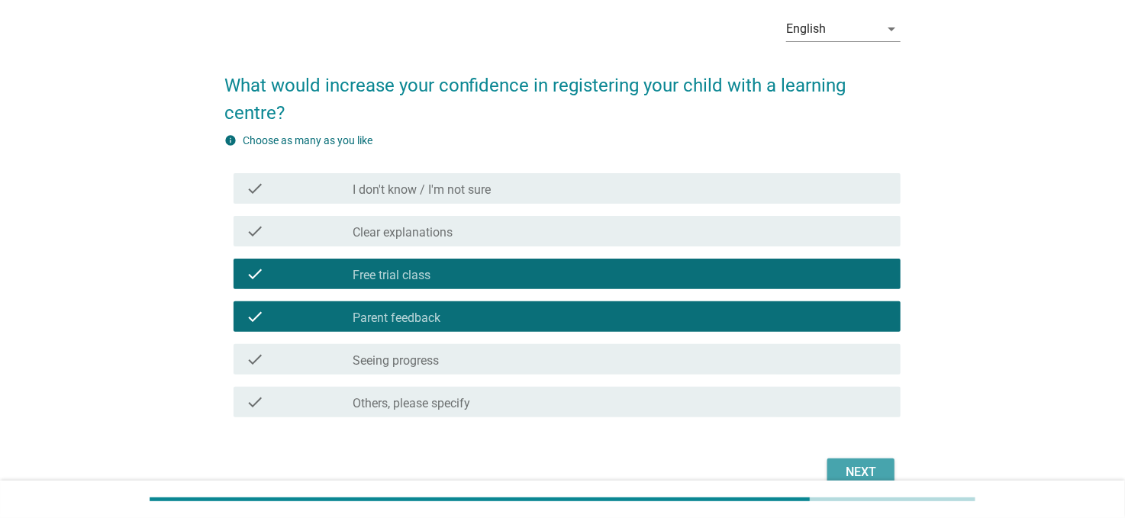
click at [845, 459] on button "Next" at bounding box center [860, 472] width 67 height 27
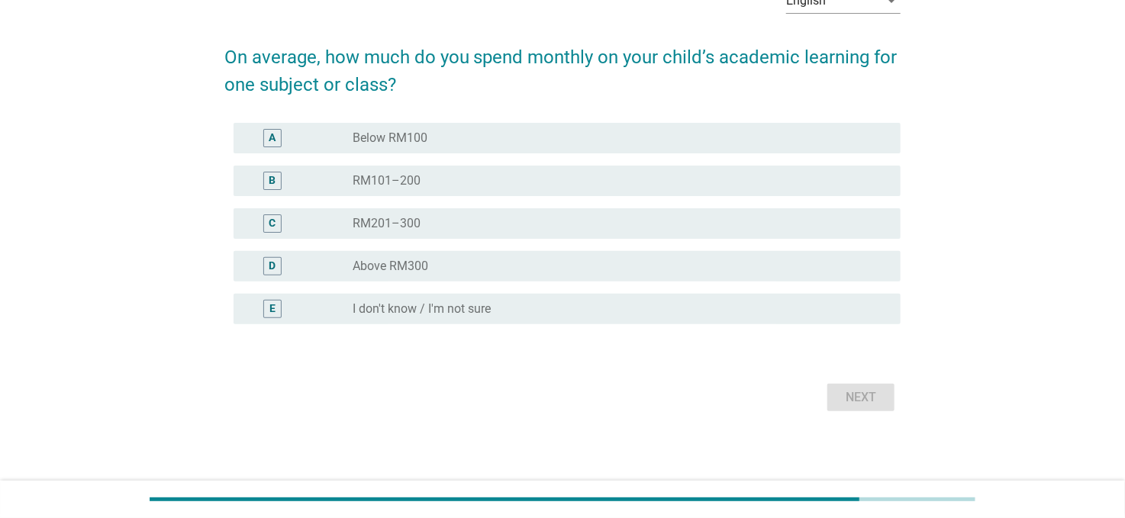
scroll to position [93, 0]
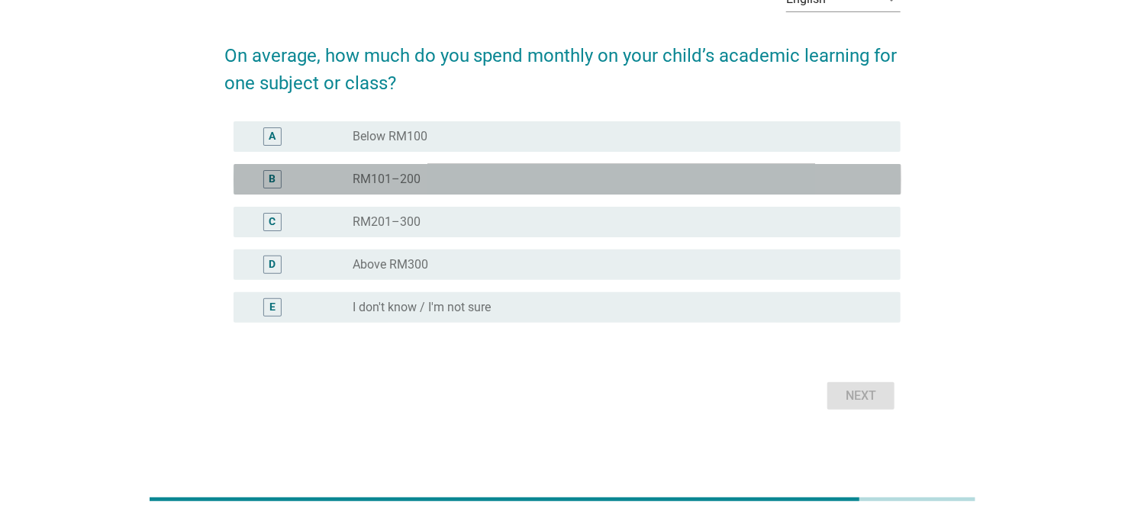
click at [444, 190] on div "B radio_button_unchecked RM101–200" at bounding box center [568, 179] width 668 height 31
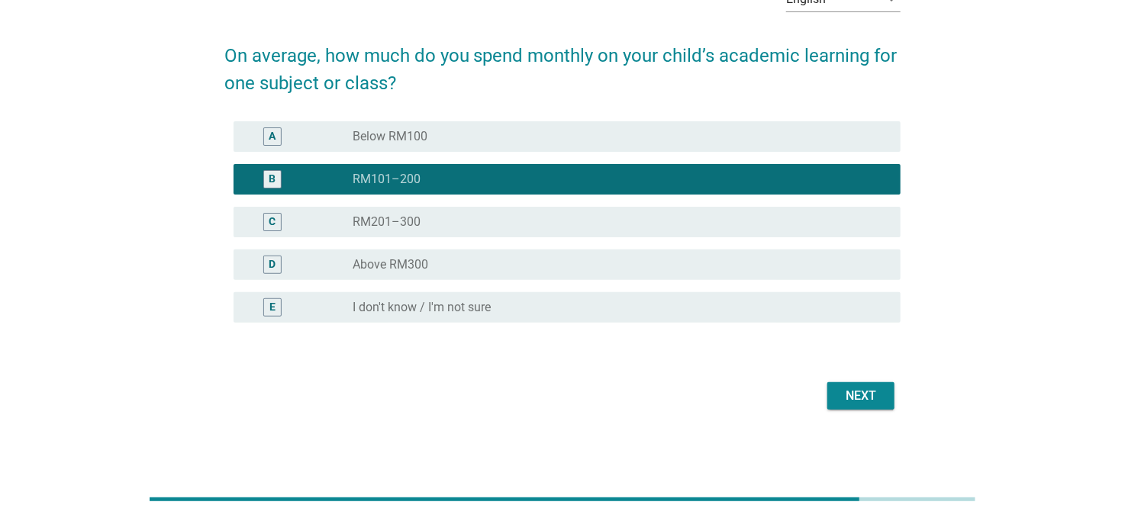
click at [855, 406] on button "Next" at bounding box center [860, 395] width 67 height 27
